Goal: Task Accomplishment & Management: Complete application form

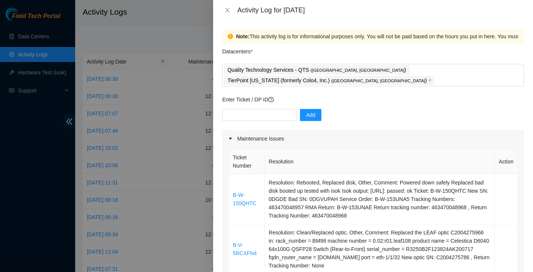
scroll to position [191, 0]
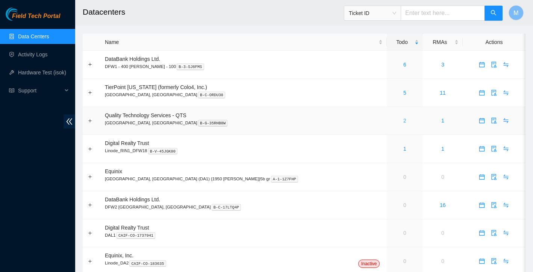
click at [404, 123] on link "2" at bounding box center [405, 121] width 3 height 6
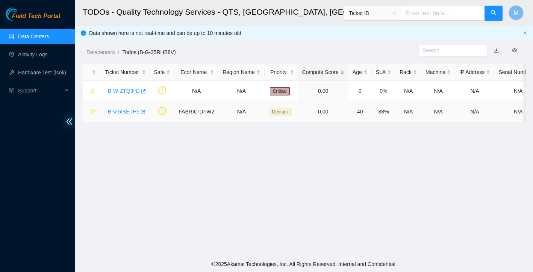
click at [125, 114] on link "B-V-5ISETH5" at bounding box center [124, 112] width 32 height 6
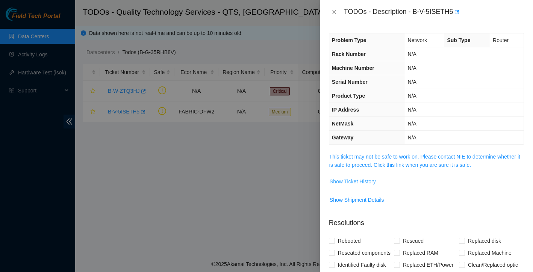
click at [359, 179] on span "Show Ticket History" at bounding box center [353, 182] width 46 height 8
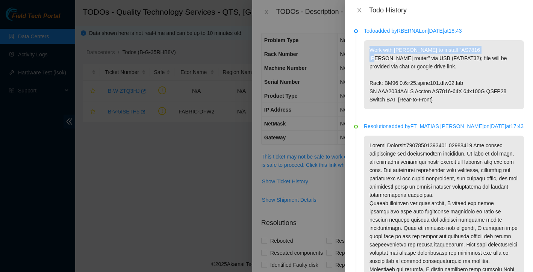
drag, startPoint x: 370, startPoint y: 50, endPoint x: 482, endPoint y: 50, distance: 111.7
click at [482, 50] on p "Work with Ray to install "AS7816 ONIE router" via USB (FAT/FAT32); file will be…" at bounding box center [444, 74] width 160 height 69
copy p "Work with Ray to install "AS7816 ONIE router""
click at [357, 7] on icon "close" at bounding box center [360, 10] width 6 height 6
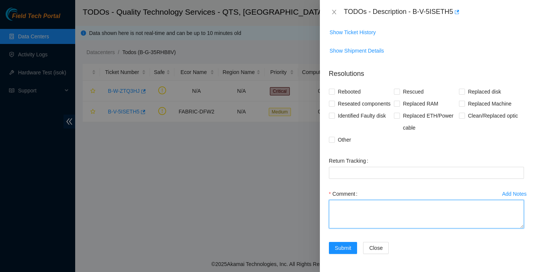
click at [348, 208] on textarea "Comment" at bounding box center [426, 214] width 195 height 29
paste textarea "Work with Ray to install "AS7816 ONIE router""
click at [345, 208] on textarea "Work with Ray to install "AS7816 ONIE router"" at bounding box center [426, 214] width 195 height 29
click at [457, 206] on textarea "Worked with Ray to install "AS7816 ONIE router"" at bounding box center [426, 214] width 195 height 29
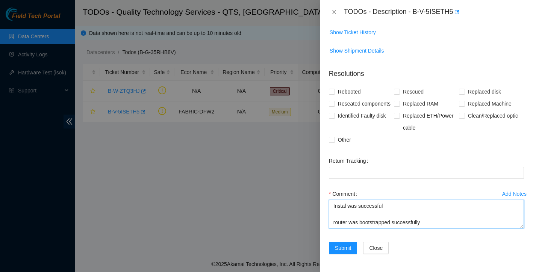
scroll to position [30, 0]
type textarea "Worked with Ray to install "AS7816 ONIE router Instal was successful router was…"
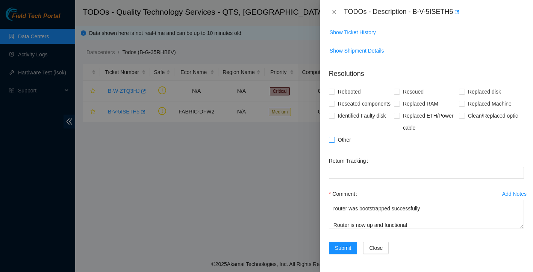
click at [332, 139] on input "Other" at bounding box center [331, 139] width 5 height 5
checkbox input "true"
click at [332, 101] on input "Reseated components" at bounding box center [331, 103] width 5 height 5
checkbox input "true"
click at [345, 247] on span "Submit" at bounding box center [343, 248] width 17 height 8
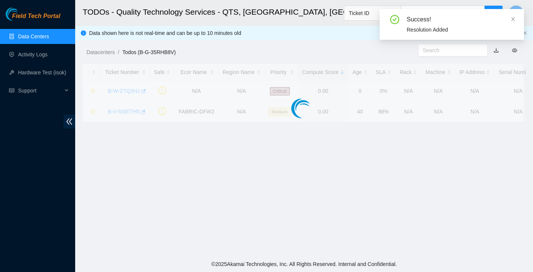
scroll to position [147, 0]
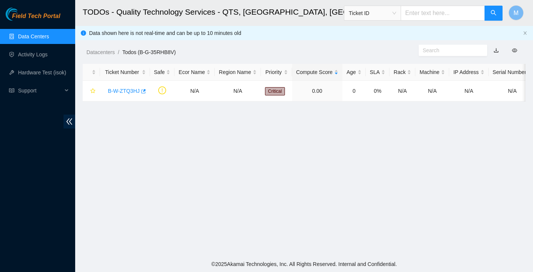
click at [39, 38] on link "Data Centers" at bounding box center [33, 36] width 31 height 6
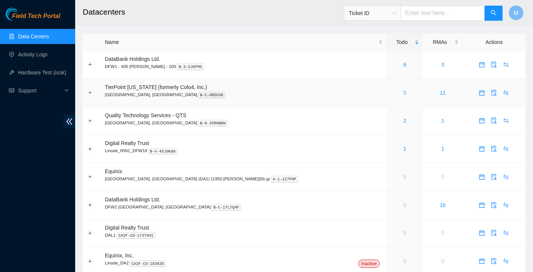
click at [404, 94] on link "5" at bounding box center [405, 93] width 3 height 6
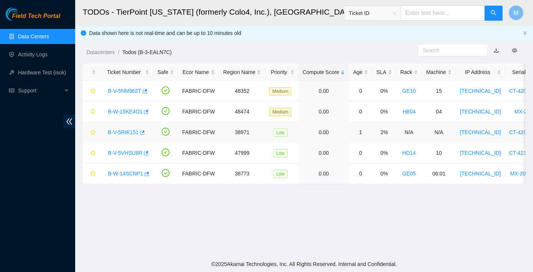
click at [134, 134] on link "B-V-5RIK151" at bounding box center [123, 132] width 31 height 6
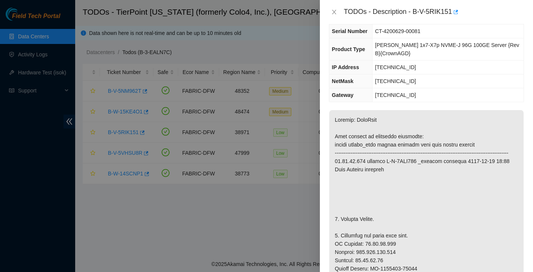
scroll to position [87, 0]
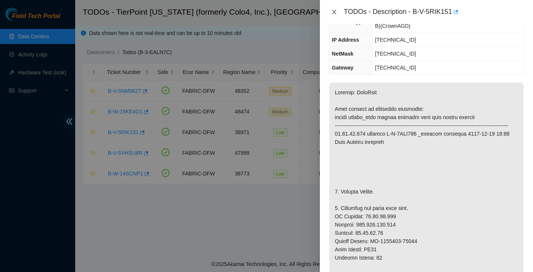
click at [335, 13] on icon "close" at bounding box center [334, 12] width 4 height 5
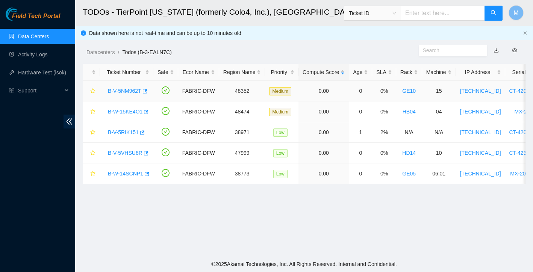
click at [123, 92] on link "B-V-5NM962T" at bounding box center [124, 91] width 33 height 6
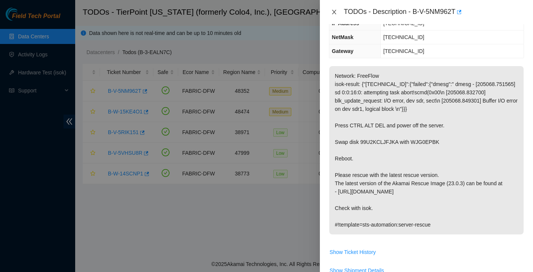
click at [336, 11] on icon "close" at bounding box center [334, 12] width 6 height 6
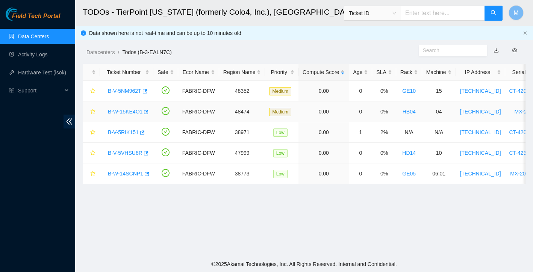
click at [127, 110] on link "B-W-15KE4O1" at bounding box center [125, 112] width 35 height 6
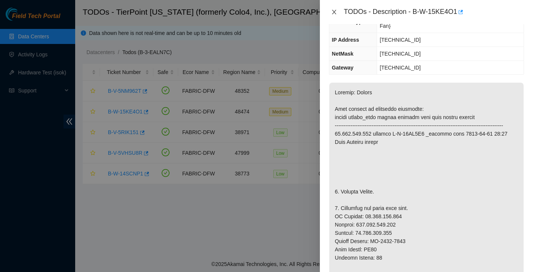
click at [333, 12] on icon "close" at bounding box center [334, 12] width 6 height 6
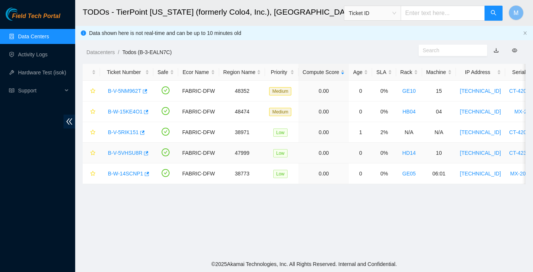
click at [135, 153] on link "B-V-5VHSU8R" at bounding box center [125, 153] width 35 height 6
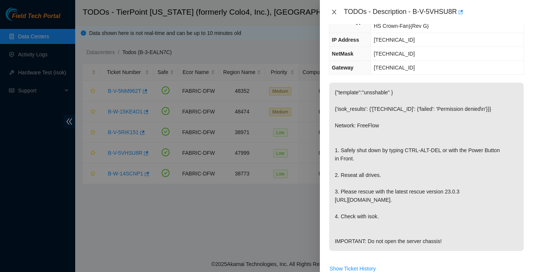
click at [335, 14] on icon "close" at bounding box center [334, 12] width 6 height 6
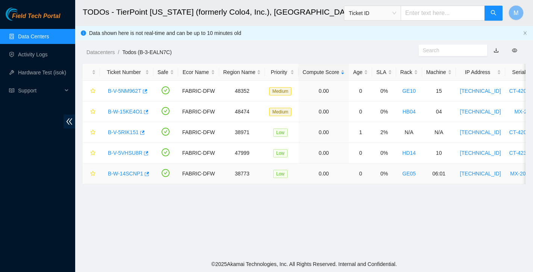
click at [131, 172] on link "B-W-14SCNP1" at bounding box center [125, 174] width 35 height 6
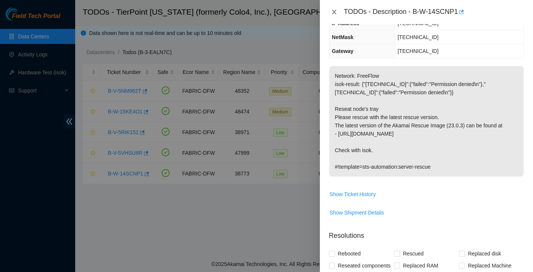
click at [335, 14] on icon "close" at bounding box center [334, 12] width 6 height 6
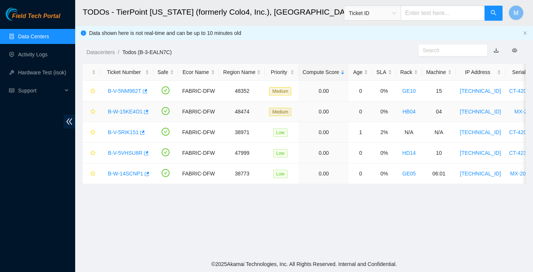
click at [121, 112] on link "B-W-15KE4O1" at bounding box center [125, 112] width 35 height 6
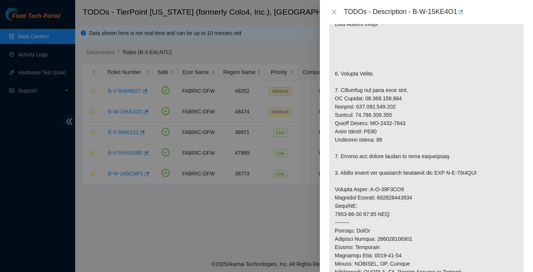
scroll to position [241, 0]
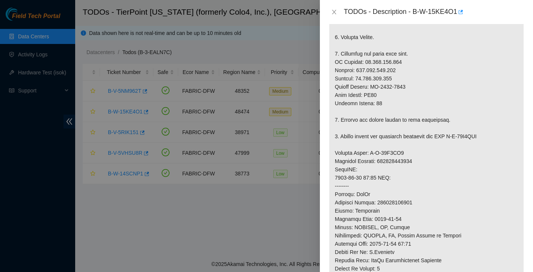
click at [335, 17] on div "TODOs - Description - B-W-15KE4O1" at bounding box center [426, 12] width 195 height 12
click at [334, 12] on icon "close" at bounding box center [334, 12] width 6 height 6
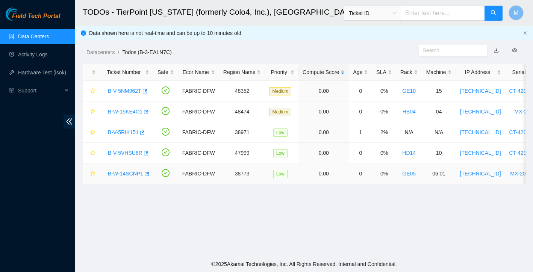
click at [127, 172] on link "B-W-14SCNP1" at bounding box center [125, 174] width 35 height 6
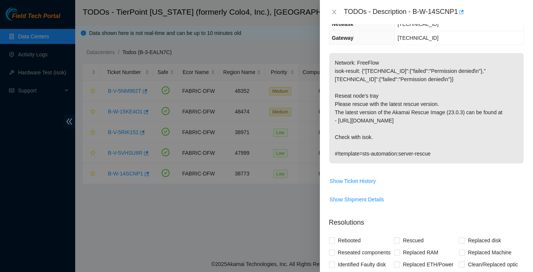
scroll to position [89, 0]
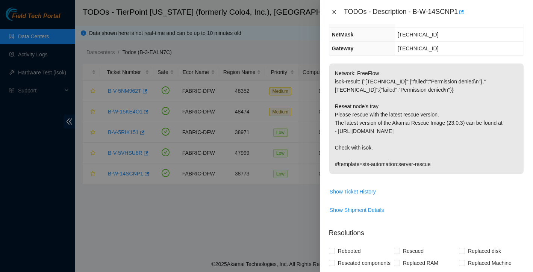
click at [333, 10] on icon "close" at bounding box center [334, 12] width 4 height 5
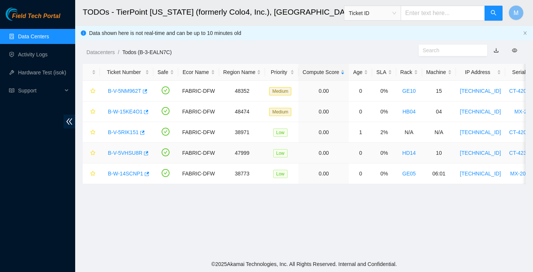
click at [132, 153] on link "B-V-5VHSU8R" at bounding box center [125, 153] width 35 height 6
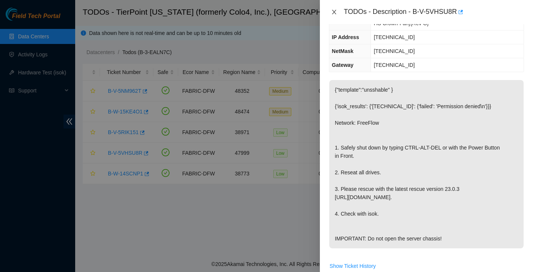
click at [335, 15] on icon "close" at bounding box center [334, 12] width 6 height 6
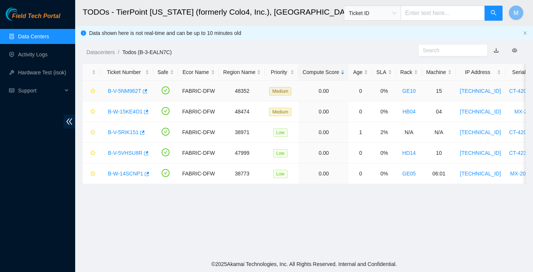
click at [122, 91] on link "B-V-5NM962T" at bounding box center [124, 91] width 33 height 6
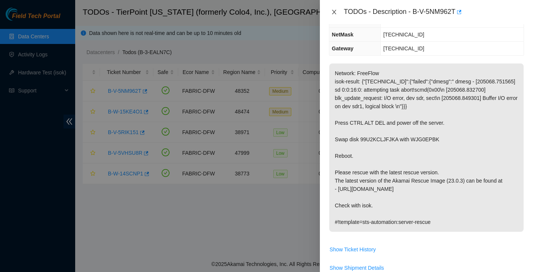
click at [333, 15] on button "Close" at bounding box center [334, 12] width 11 height 7
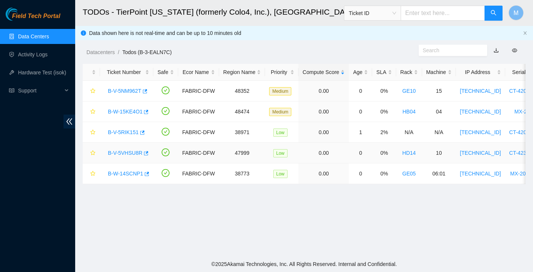
click at [134, 155] on link "B-V-5VHSU8R" at bounding box center [125, 153] width 35 height 6
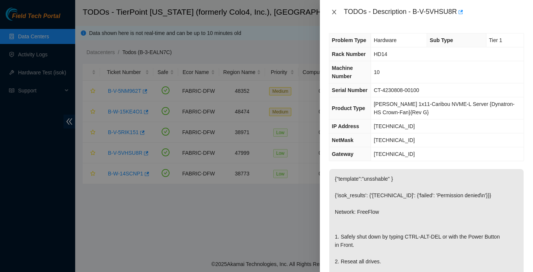
scroll to position [0, 0]
click at [333, 9] on icon "close" at bounding box center [334, 12] width 6 height 6
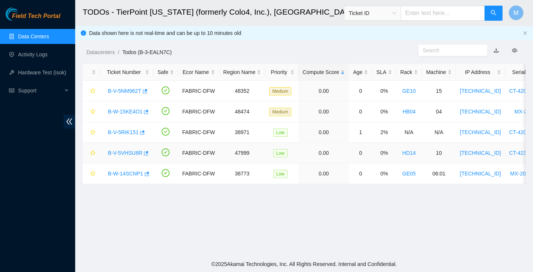
click at [138, 153] on link "B-V-5VHSU8R" at bounding box center [125, 153] width 35 height 6
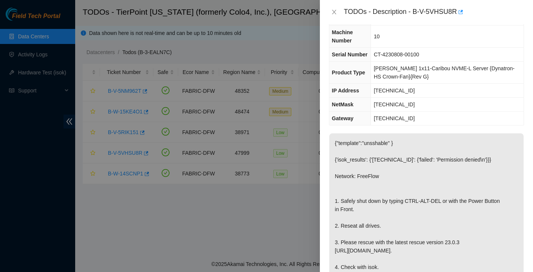
scroll to position [14, 0]
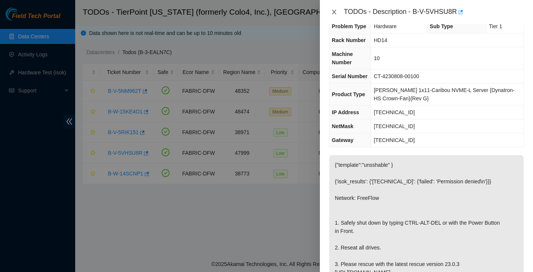
click at [331, 12] on button "Close" at bounding box center [334, 12] width 11 height 7
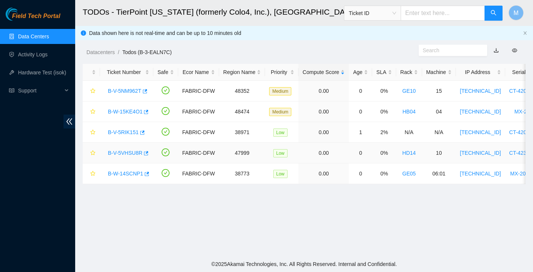
click at [128, 156] on link "B-V-5VHSU8R" at bounding box center [125, 153] width 35 height 6
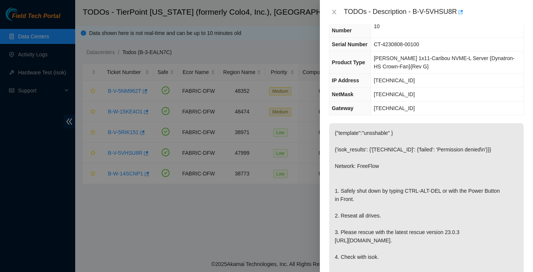
scroll to position [46, 0]
click at [337, 3] on div "TODOs - Description - B-V-5VHSU8R" at bounding box center [426, 12] width 213 height 24
click at [336, 10] on icon "close" at bounding box center [334, 12] width 4 height 5
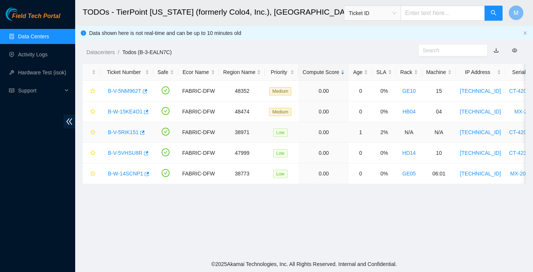
click at [120, 131] on link "B-V-5RIK151" at bounding box center [123, 132] width 31 height 6
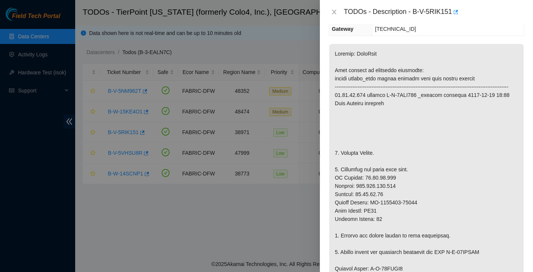
scroll to position [126, 0]
click at [337, 13] on icon "close" at bounding box center [334, 12] width 6 height 6
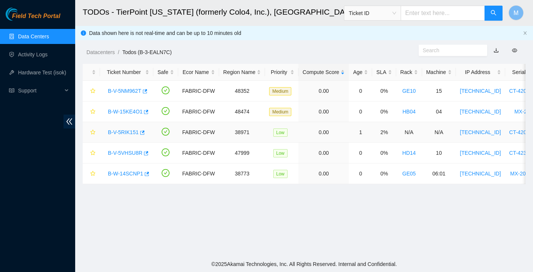
click at [118, 133] on link "B-V-5RIK151" at bounding box center [123, 132] width 31 height 6
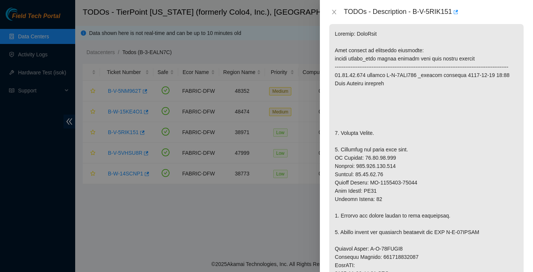
scroll to position [70, 0]
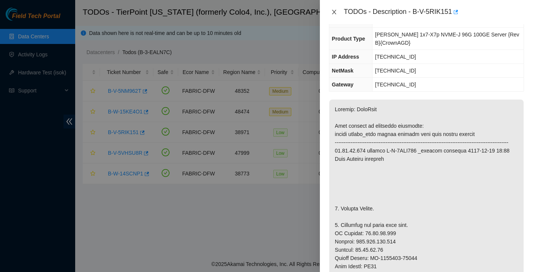
click at [334, 11] on icon "close" at bounding box center [334, 12] width 6 height 6
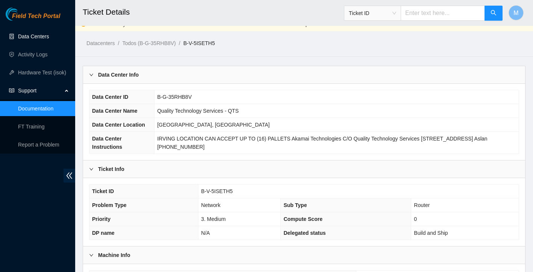
scroll to position [9, 0]
click at [35, 36] on link "Data Centers" at bounding box center [33, 36] width 31 height 6
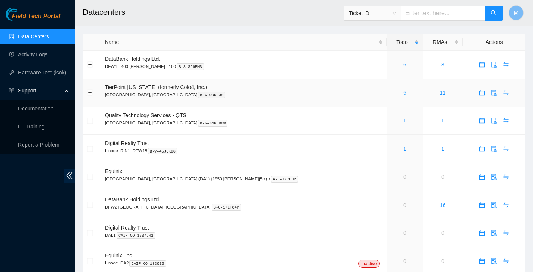
click at [404, 96] on link "5" at bounding box center [405, 93] width 3 height 6
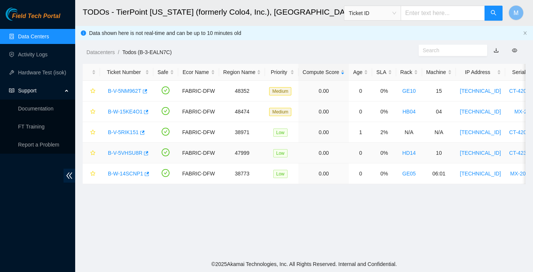
click at [125, 155] on link "B-V-5VHSU8R" at bounding box center [125, 153] width 35 height 6
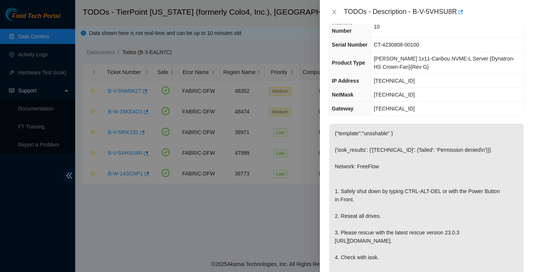
scroll to position [56, 0]
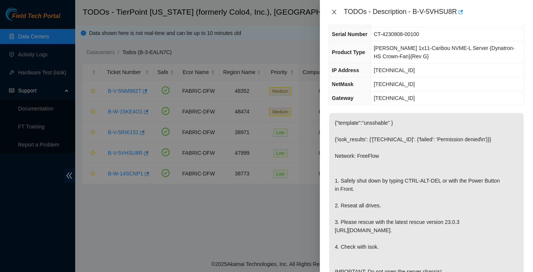
click at [336, 11] on icon "close" at bounding box center [334, 12] width 6 height 6
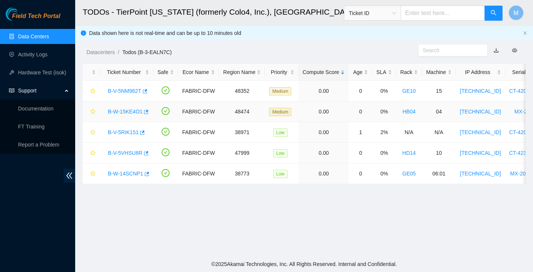
click at [122, 111] on link "B-W-15KE4O1" at bounding box center [125, 112] width 35 height 6
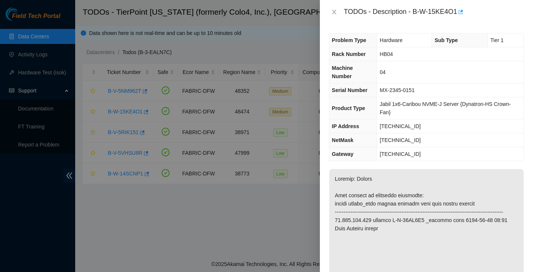
scroll to position [0, 0]
click at [334, 11] on icon "close" at bounding box center [334, 12] width 6 height 6
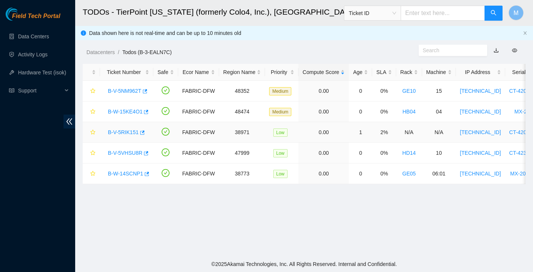
click at [130, 131] on link "B-V-5RIK151" at bounding box center [123, 132] width 31 height 6
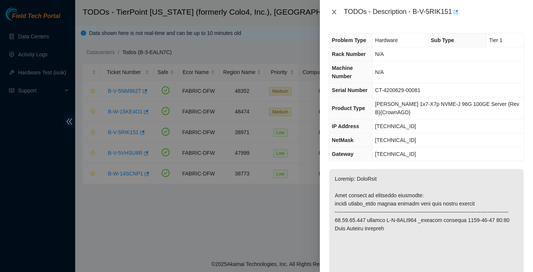
click at [335, 14] on icon "close" at bounding box center [334, 12] width 6 height 6
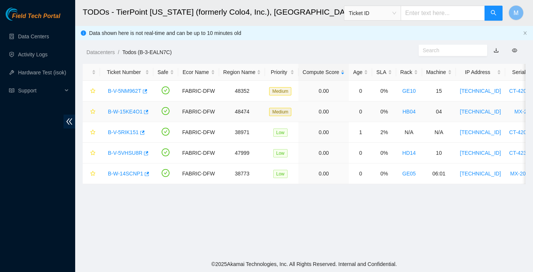
click at [126, 113] on link "B-W-15KE4O1" at bounding box center [125, 112] width 35 height 6
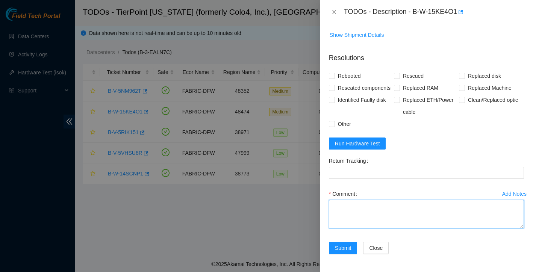
scroll to position [632, 0]
click at [369, 215] on textarea "Comment" at bounding box center [426, 214] width 195 height 29
paste textarea "Ticket: New SN: Bad SN:"
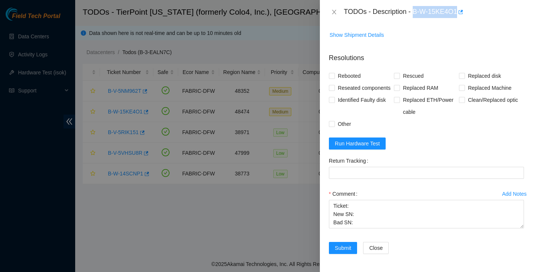
drag, startPoint x: 415, startPoint y: 11, endPoint x: 460, endPoint y: 14, distance: 45.6
click at [460, 14] on div "TODOs - Description - B-W-15KE4O1" at bounding box center [434, 12] width 180 height 12
copy div "B-W-15KE4O1"
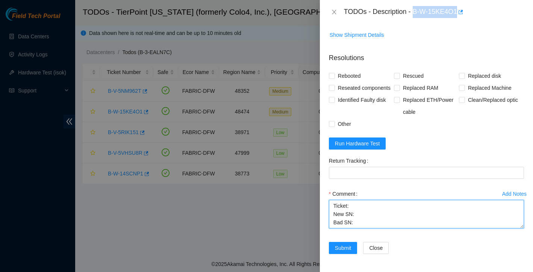
scroll to position [0, 0]
click at [374, 210] on textarea "Ticket: New SN: Bad SN:" at bounding box center [426, 214] width 195 height 29
click at [372, 208] on textarea "Ticket: New SN: Bad SN:" at bounding box center [426, 214] width 195 height 29
paste textarea "B-W-15KE4O1"
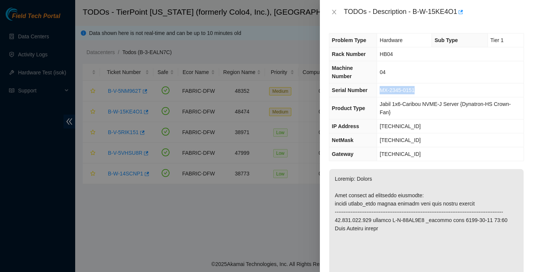
drag, startPoint x: 381, startPoint y: 89, endPoint x: 424, endPoint y: 89, distance: 42.5
click at [424, 89] on td "MX-2345-0151" at bounding box center [450, 91] width 147 height 14
copy span "MX-2345-0151"
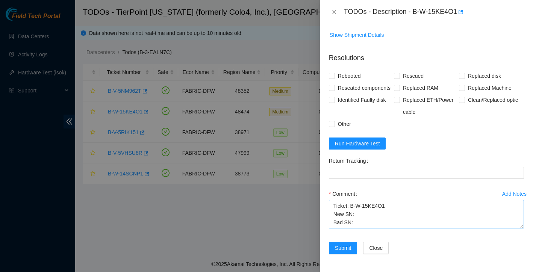
scroll to position [632, 0]
click at [366, 224] on textarea "Ticket: B-W-15KE4O1 New SN: Bad SN:" at bounding box center [426, 214] width 195 height 29
paste textarea "MX-2345-0151"
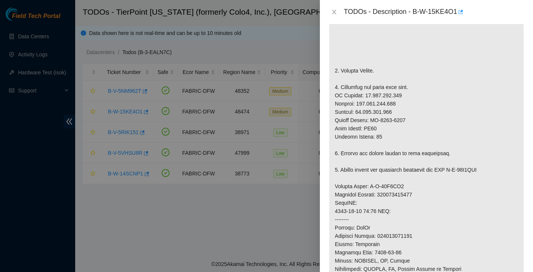
scroll to position [191, 0]
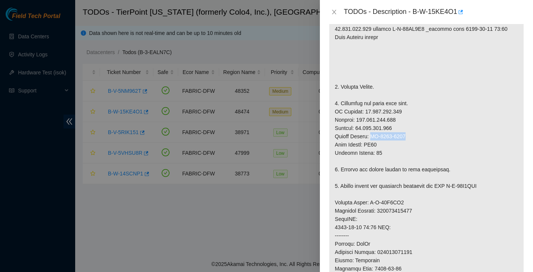
drag, startPoint x: 374, startPoint y: 146, endPoint x: 413, endPoint y: 147, distance: 38.8
click at [413, 147] on p at bounding box center [427, 199] width 194 height 442
copy p "MX-2340-0287"
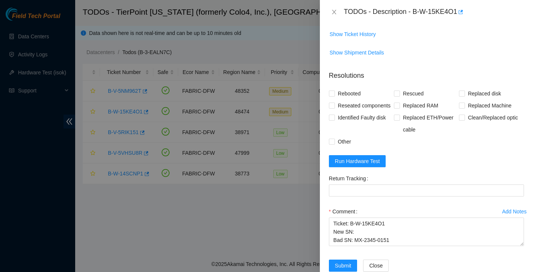
scroll to position [632, 0]
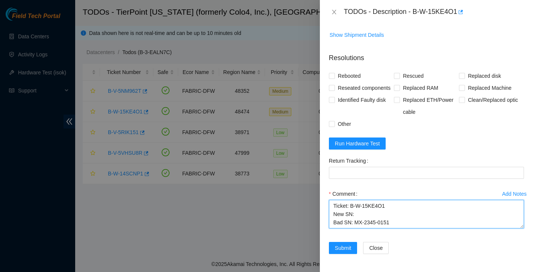
click at [369, 216] on textarea "Ticket: B-W-15KE4O1 New SN: Bad SN: MX-2345-0151" at bounding box center [426, 214] width 195 height 29
paste textarea "MX-2340-0287"
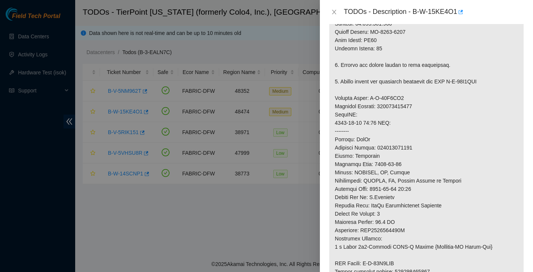
scroll to position [258, 0]
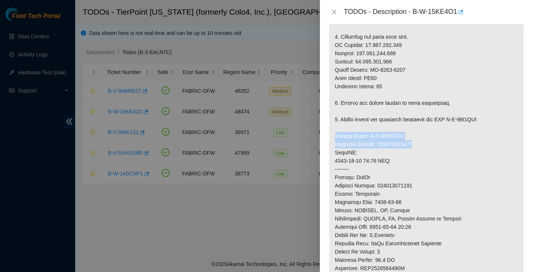
drag, startPoint x: 336, startPoint y: 142, endPoint x: 431, endPoint y: 155, distance: 95.3
click at [431, 155] on p at bounding box center [427, 132] width 194 height 442
copy p "Service Order: B-W-15P5NH5 Tracking Numbers: 884192390575"
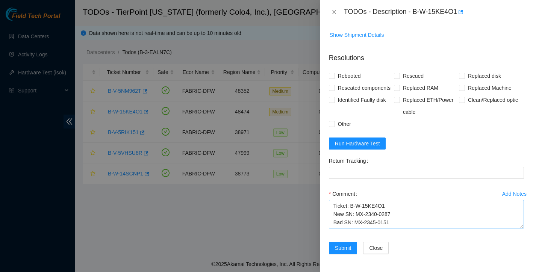
scroll to position [632, 0]
click at [401, 222] on textarea "Ticket: B-W-15KE4O1 New SN: MX-2340-0287 Bad SN: MX-2345-0151" at bounding box center [426, 214] width 195 height 29
paste textarea "Service Order: B-W-15P5NH5 Tracking Numbers: 884192390575"
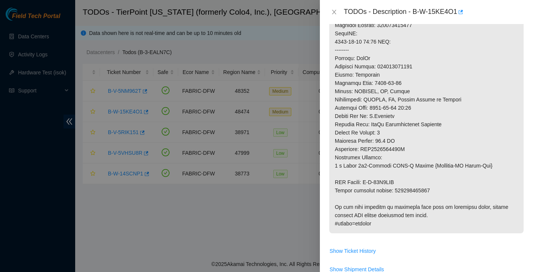
scroll to position [344, 0]
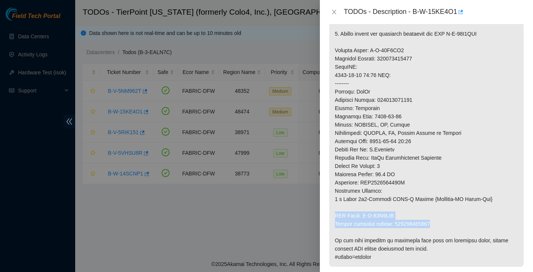
drag, startPoint x: 336, startPoint y: 224, endPoint x: 435, endPoint y: 232, distance: 99.7
click at [435, 232] on p at bounding box center [427, 46] width 194 height 442
copy p "RMA Return: B-W-15P5NHE Return tracking number: 884142084853"
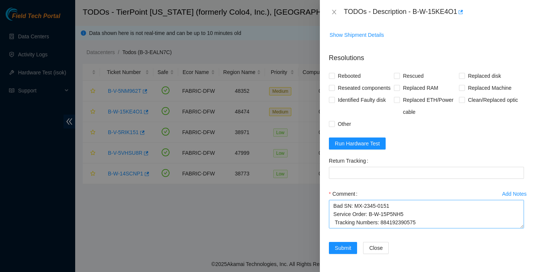
scroll to position [632, 0]
click at [427, 208] on textarea "Ticket: B-W-15KE4O1 New SN: MX-2340-0287 Bad SN: MX-2345-0151 Service Order: B-…" at bounding box center [426, 214] width 195 height 29
paste textarea "RMA Return: B-W-15P5NHE Return tracking number: 884142084853"
click at [334, 217] on textarea "Ticket: B-W-15KE4O1 New SN: MX-2340-0287 Bad SN: MX-2345-0151 Service Order: B-…" at bounding box center [426, 214] width 195 height 29
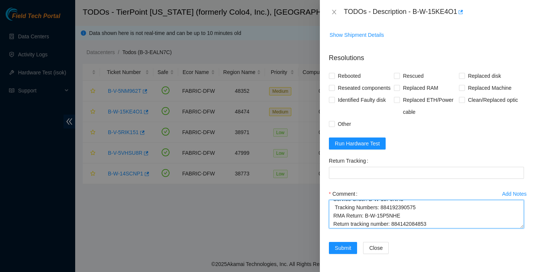
scroll to position [26, 0]
click at [335, 213] on textarea "Ticket: B-W-15KE4O1 New SN: MX-2340-0287 Bad SN: MX-2345-0151 Service Order: B-…" at bounding box center [426, 214] width 195 height 29
drag, startPoint x: 394, startPoint y: 211, endPoint x: 439, endPoint y: 210, distance: 44.8
click at [439, 210] on textarea "Ticket: B-W-15KE4O1 New SN: MX-2340-0287 Bad SN: MX-2345-0151 Service Order: B-…" at bounding box center [426, 214] width 195 height 29
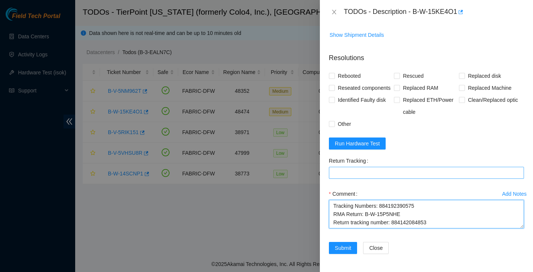
type textarea "Ticket: B-W-15KE4O1 New SN: MX-2340-0287 Bad SN: MX-2345-0151 Service Order: B-…"
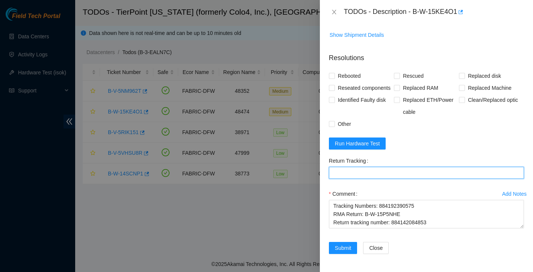
click at [351, 175] on Tracking "Return Tracking" at bounding box center [426, 173] width 195 height 12
paste Tracking "884142084853"
type Tracking "884142084853"
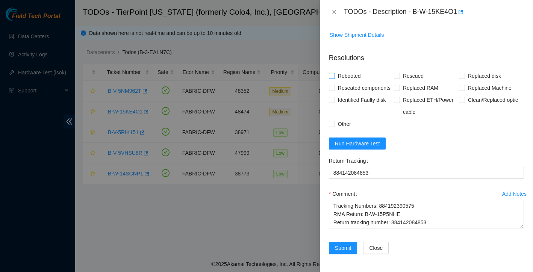
click at [333, 73] on input "Rebooted" at bounding box center [331, 75] width 5 height 5
checkbox input "true"
click at [394, 73] on input "Rescued" at bounding box center [396, 75] width 5 height 5
checkbox input "true"
click at [460, 85] on input "Replaced Machine" at bounding box center [461, 87] width 5 height 5
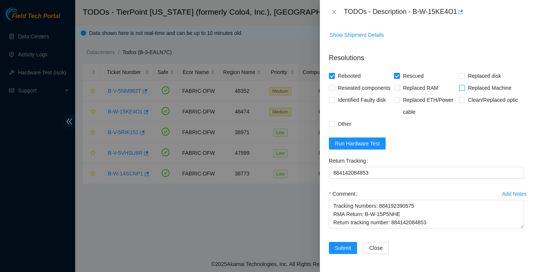
checkbox input "true"
click at [331, 85] on input "Reseated components" at bounding box center [331, 87] width 5 height 5
checkbox input "true"
click at [330, 123] on input "Other" at bounding box center [331, 123] width 5 height 5
checkbox input "true"
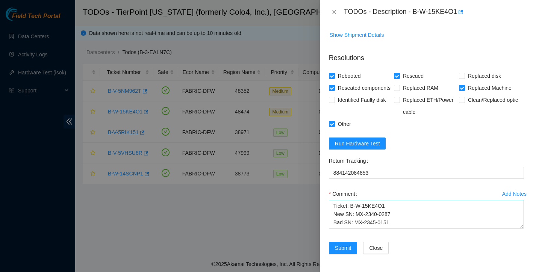
scroll to position [0, 0]
drag, startPoint x: 333, startPoint y: 207, endPoint x: 412, endPoint y: 231, distance: 82.8
click at [412, 231] on div "Comment Ticket: B-W-15KE4O1 New SN: MX-2340-0287 Bad SN: MX-2345-0151 Service O…" at bounding box center [426, 210] width 195 height 45
click at [392, 209] on textarea "Ticket: B-W-15KE4O1 New SN: MX-2340-0287 Bad SN: MX-2345-0151 Service Order: B-…" at bounding box center [426, 214] width 195 height 29
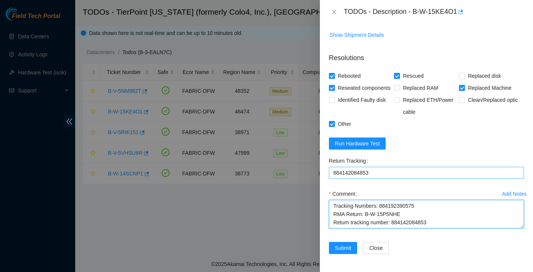
scroll to position [0, 0]
drag, startPoint x: 360, startPoint y: 216, endPoint x: 345, endPoint y: 170, distance: 48.5
click at [345, 170] on form "Resolutions Rebooted Rescued Replaced disk Reseated components Replaced RAM Rep…" at bounding box center [426, 155] width 195 height 216
click at [352, 221] on textarea "Ticket: B-W-15KE4O1 New SN: MX-2340-0287 Bad SN: MX-2345-0151 Service Order: B-…" at bounding box center [426, 214] width 195 height 29
click at [333, 205] on textarea "Ticket: B-W-15KE4O1 New SN: MX-2340-0287 Bad SN: MX-2345-0151 Service Order: B-…" at bounding box center [426, 214] width 195 height 29
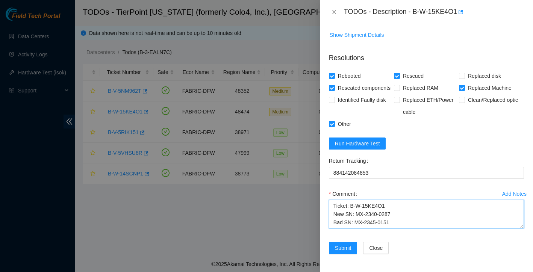
click at [337, 205] on textarea "Ticket: B-W-15KE4O1 New SN: MX-2340-0287 Bad SN: MX-2345-0151 Service Order: B-…" at bounding box center [426, 214] width 195 height 29
click at [343, 225] on textarea "powered down bad machine unpacked bad machine Ticket: B-W-15KE4O1 New SN: MX-23…" at bounding box center [426, 214] width 195 height 29
click at [405, 222] on textarea "powered down bad machine unracked bad machine Ticket: B-W-15KE4O1 New SN: MX-23…" at bounding box center [426, 214] width 195 height 29
drag, startPoint x: 332, startPoint y: 206, endPoint x: 406, endPoint y: 284, distance: 107.5
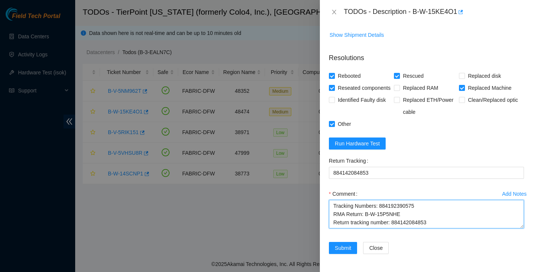
click at [406, 272] on html "Field Tech Portal Data Centers Activity Logs Hardware Test (isok) Support TODOs…" at bounding box center [266, 136] width 533 height 272
type textarea "replaced server rescued reconfigured isok: Passing Ticket: B-W-15KE4O1 New SN: …"
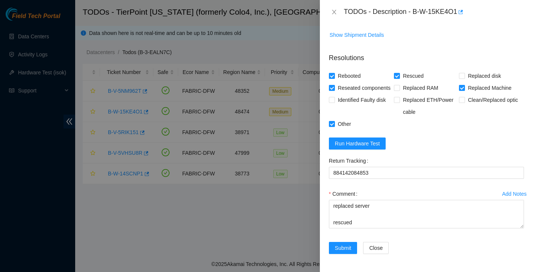
click at [386, 230] on div "Comment replaced server rescued reconfigured isok: Passing Ticket: B-W-15KE4O1 …" at bounding box center [426, 210] width 195 height 45
click at [364, 145] on span "Run Hardware Test" at bounding box center [357, 144] width 45 height 8
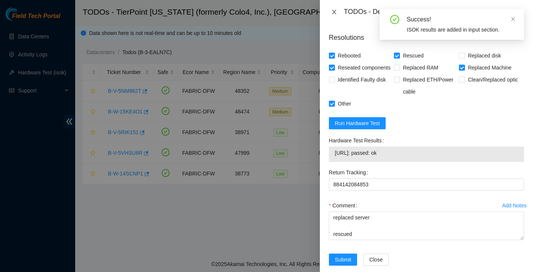
click at [335, 15] on icon "close" at bounding box center [334, 12] width 6 height 6
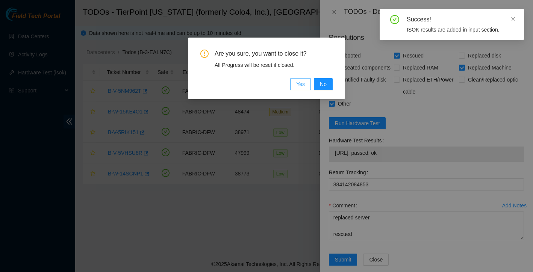
click at [301, 86] on span "Yes" at bounding box center [300, 84] width 9 height 8
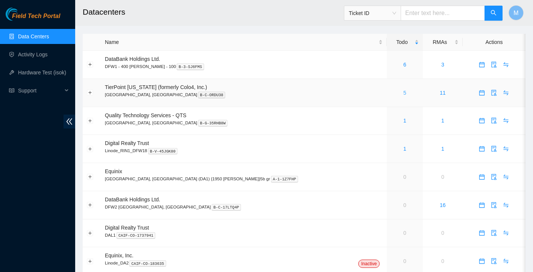
click at [404, 93] on link "5" at bounding box center [405, 93] width 3 height 6
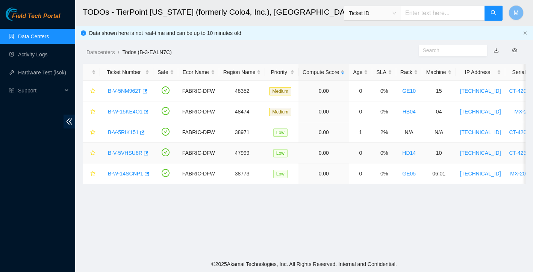
click at [130, 152] on link "B-V-5VHSU8R" at bounding box center [125, 153] width 35 height 6
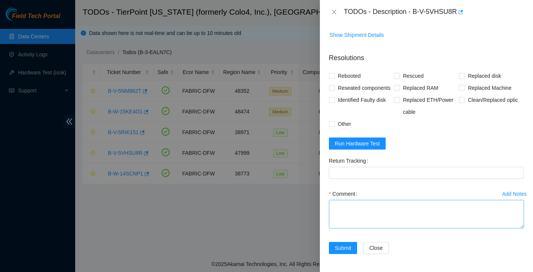
scroll to position [359, 0]
click at [364, 205] on textarea "Comment" at bounding box center [426, 214] width 195 height 29
click at [377, 228] on textarea "Found with no video unresponsive to keyboard cold reboot reseated disks rescued…" at bounding box center [426, 214] width 195 height 29
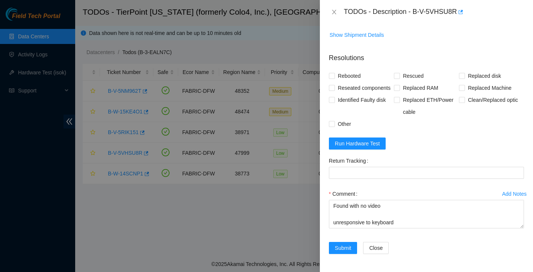
scroll to position [0, 0]
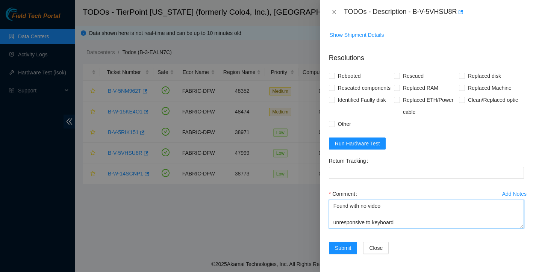
click at [334, 204] on textarea "Found with no video unresponsive to keyboard cold reboot reseated disks rescued…" at bounding box center [426, 214] width 195 height 29
drag, startPoint x: 334, startPoint y: 204, endPoint x: 399, endPoint y: 251, distance: 79.8
click at [399, 251] on form "Resolutions Rebooted Rescued Replaced disk Reseated components Replaced RAM Rep…" at bounding box center [426, 155] width 195 height 216
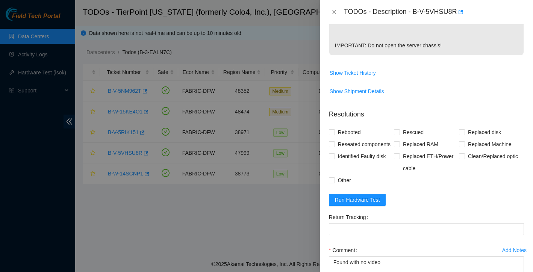
scroll to position [286, 0]
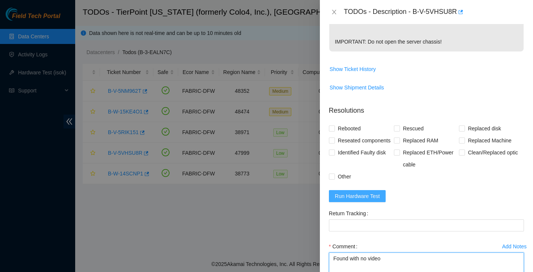
type textarea "Found with no video unresponsive to keyboard cold reboot reseated disks rescued…"
click at [359, 200] on span "Run Hardware Test" at bounding box center [357, 196] width 45 height 8
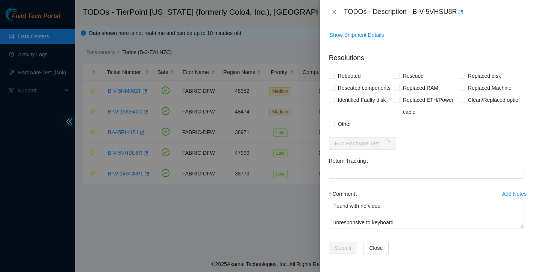
scroll to position [359, 0]
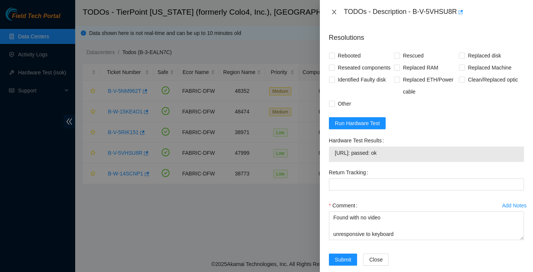
click at [333, 9] on icon "close" at bounding box center [334, 12] width 6 height 6
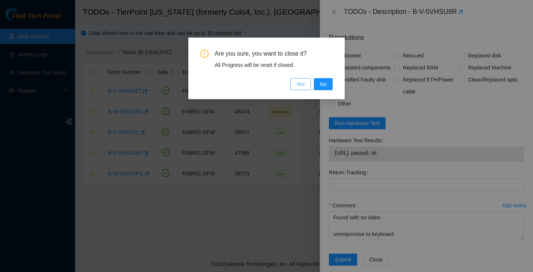
click at [301, 85] on span "Yes" at bounding box center [300, 84] width 9 height 8
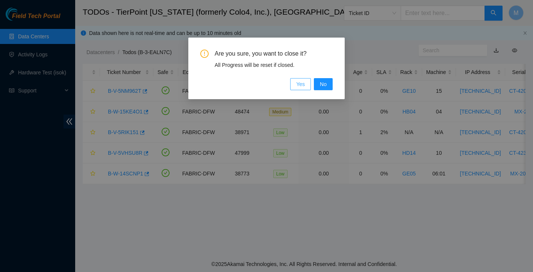
scroll to position [147, 0]
